Goal: Task Accomplishment & Management: Complete application form

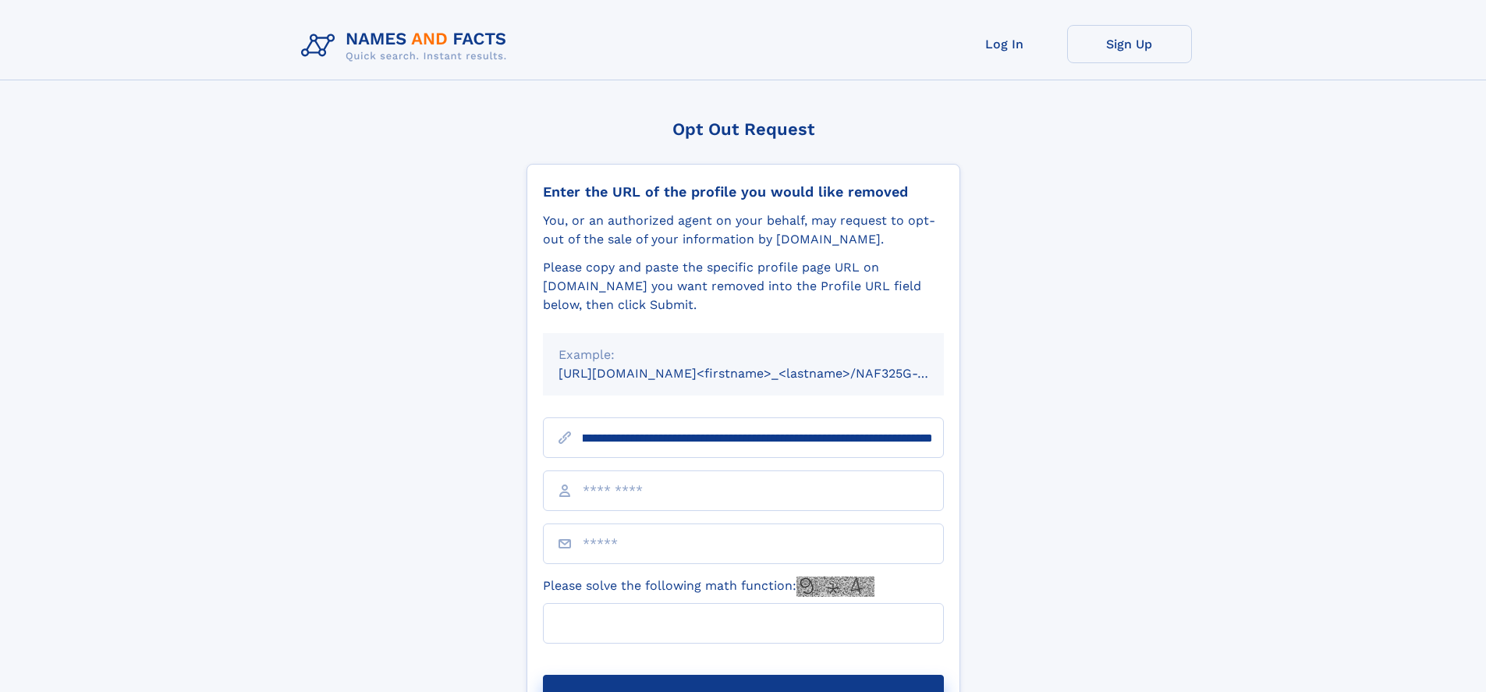
scroll to position [0, 159]
type input "**********"
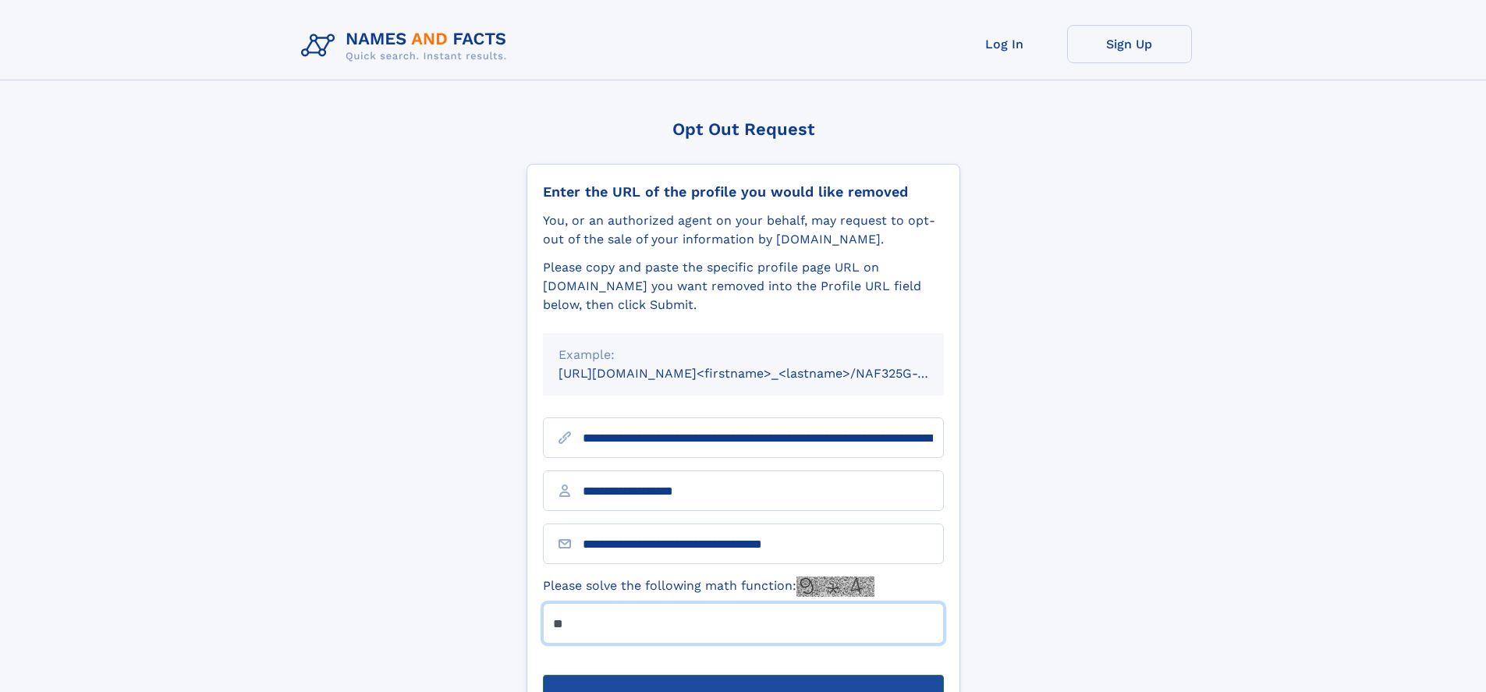
type input "**"
click at [743, 675] on button "Submit Opt Out Request" at bounding box center [743, 700] width 401 height 50
